Goal: Information Seeking & Learning: Learn about a topic

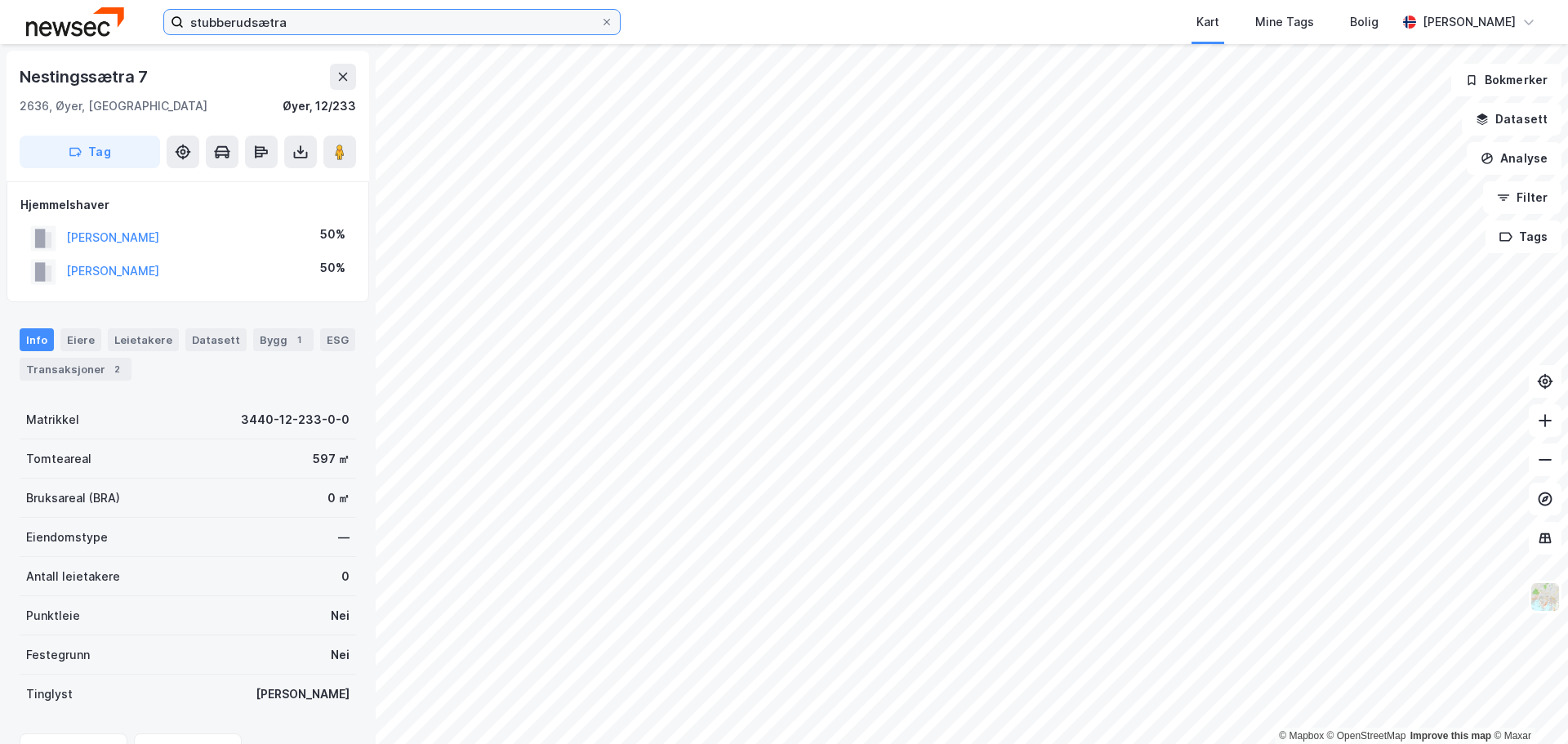
click at [319, 18] on input "stubberudsætra" at bounding box center [392, 22] width 416 height 24
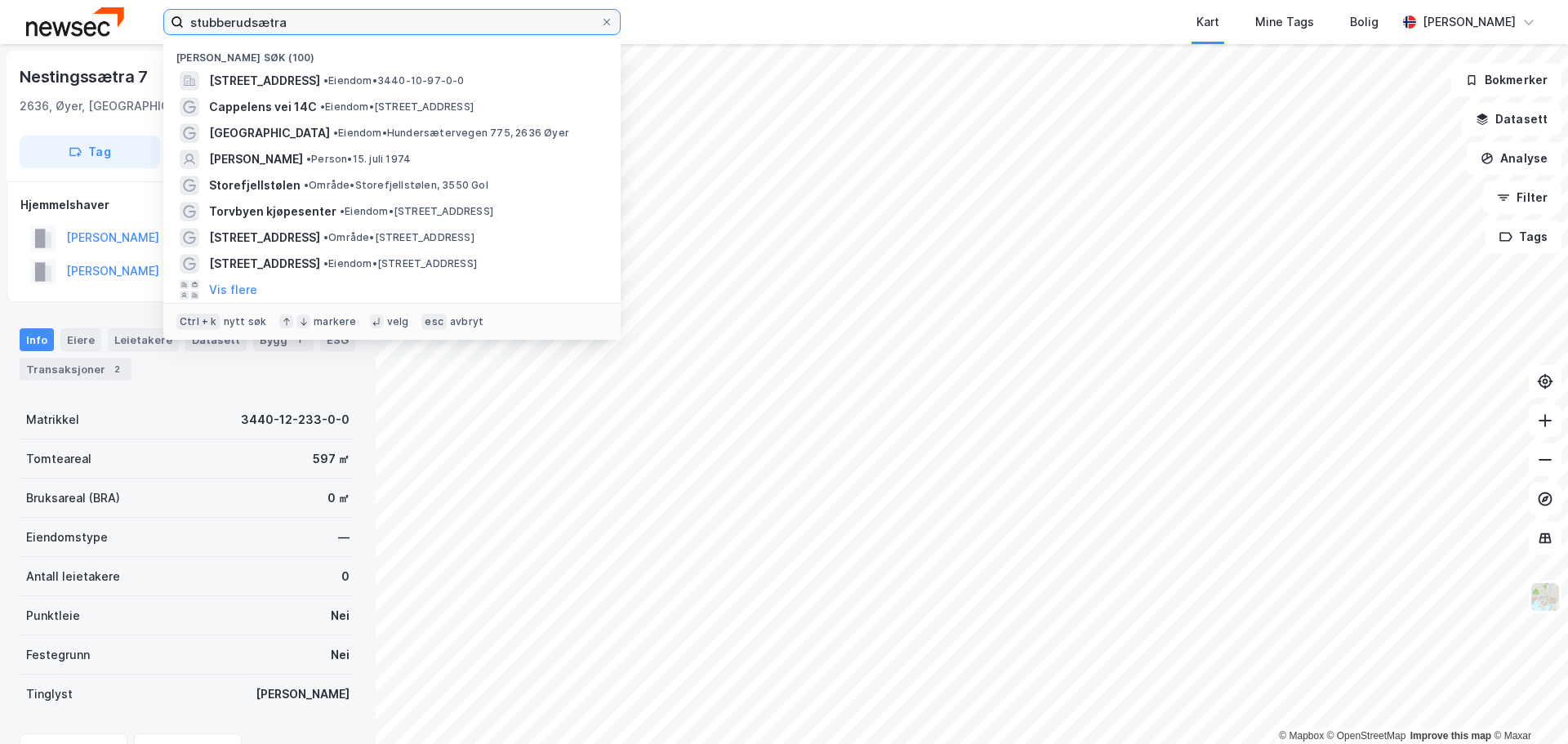
click at [319, 18] on input "stubberudsætra" at bounding box center [392, 22] width 416 height 24
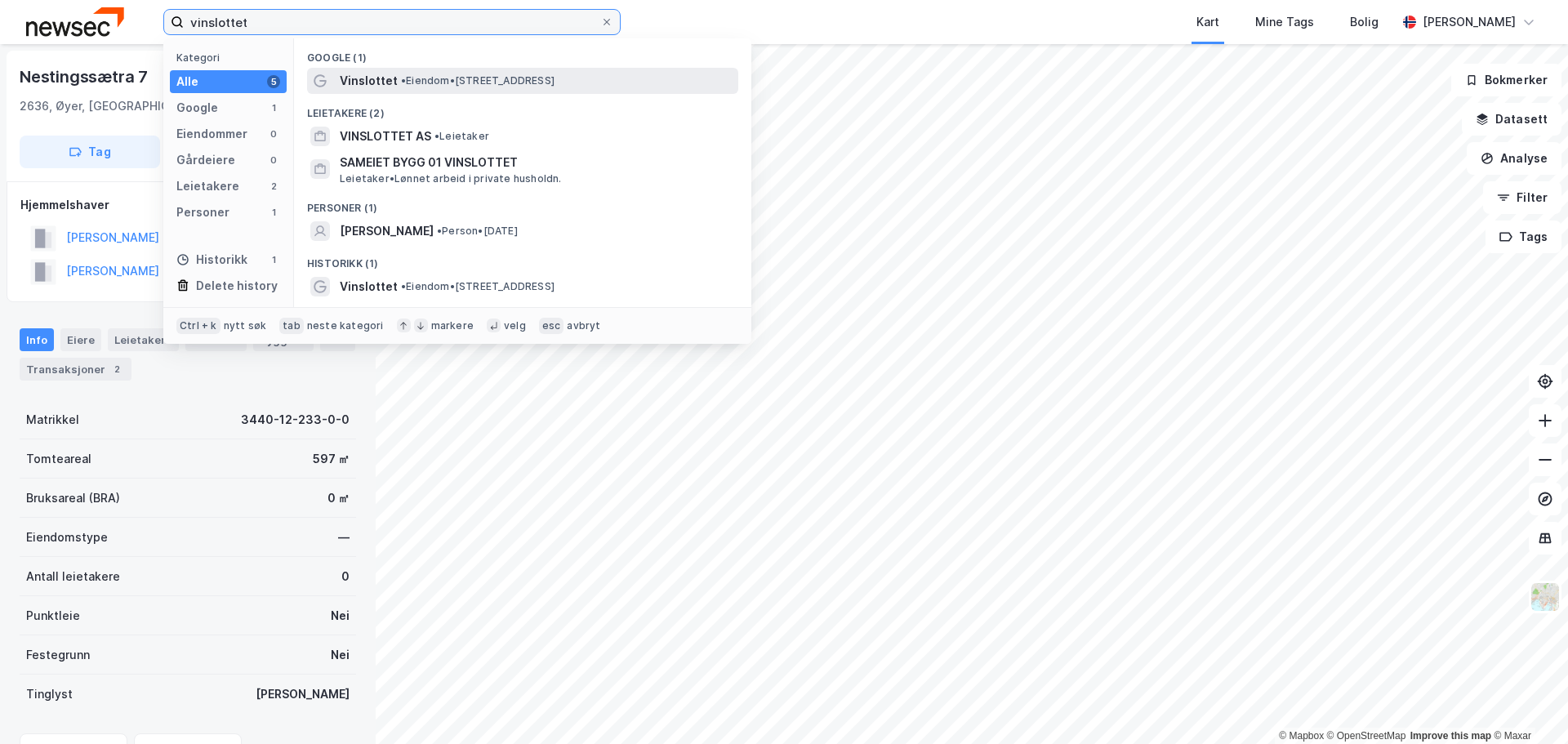
type input "vinslottet"
click at [443, 85] on span "• Eiendom • [STREET_ADDRESS]" at bounding box center [477, 80] width 153 height 14
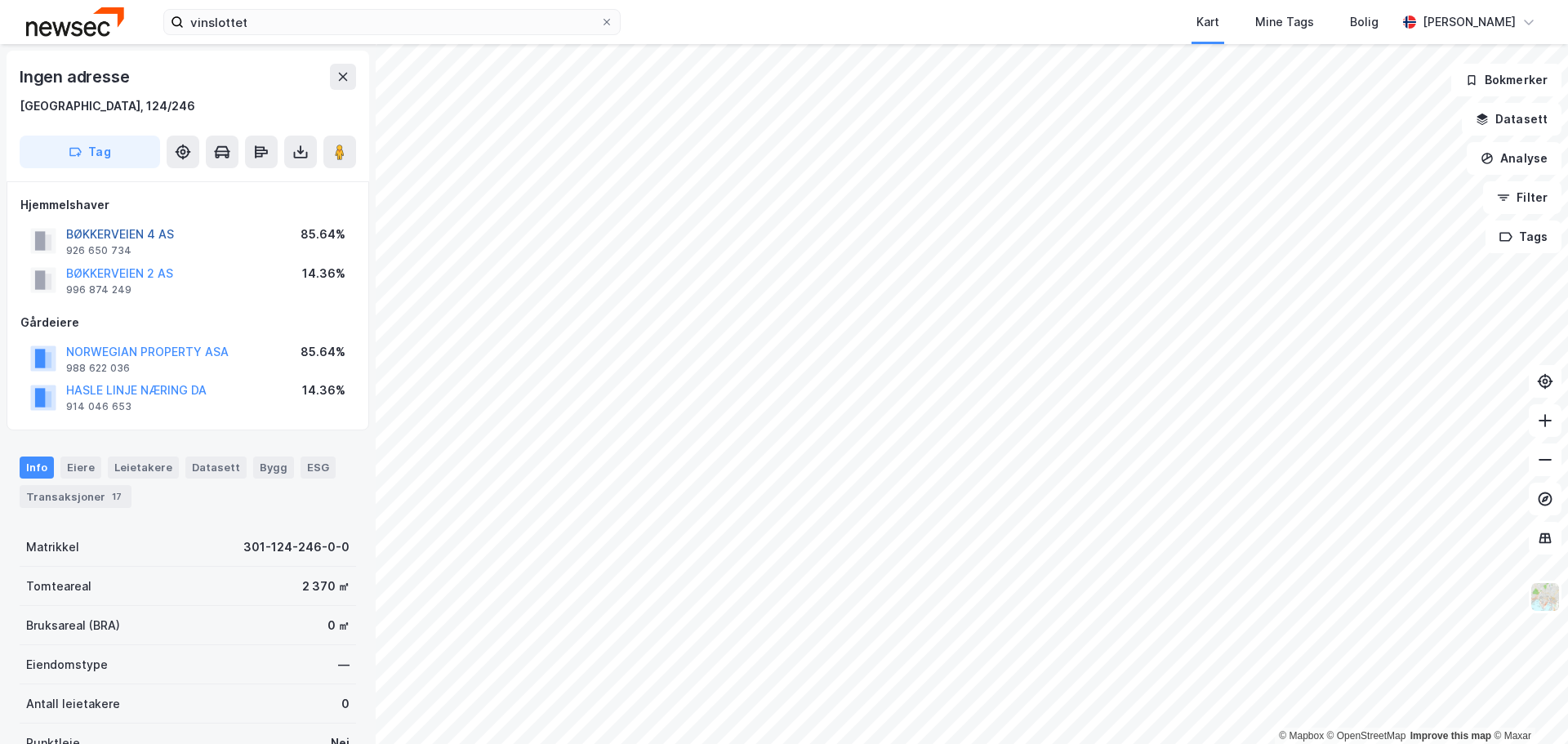
click at [0, 0] on button "BØKKERVEIEN 4 AS" at bounding box center [0, 0] width 0 height 0
